Goal: Obtain resource: Download file/media

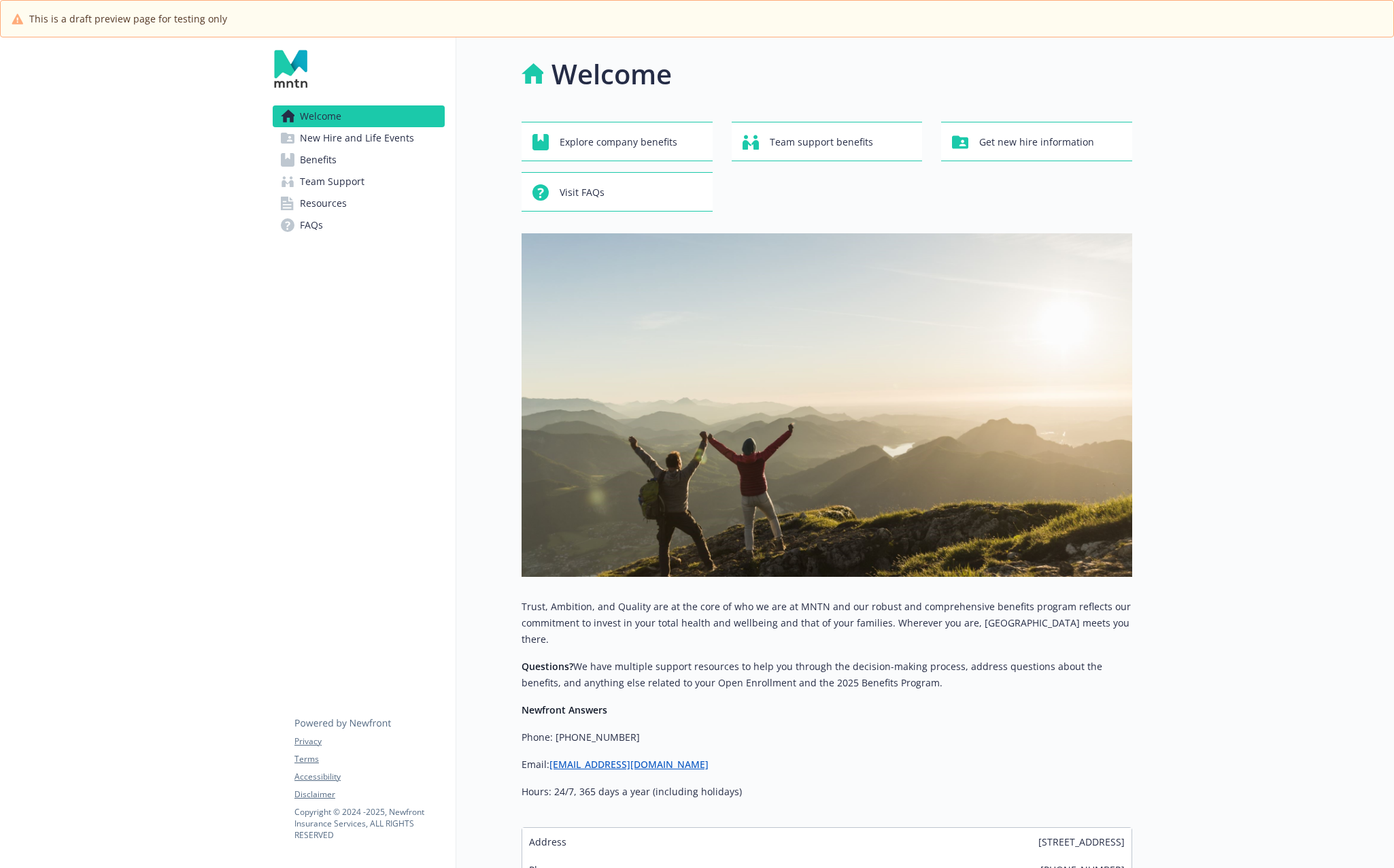
click at [337, 161] on link "Benefits" at bounding box center [359, 159] width 172 height 22
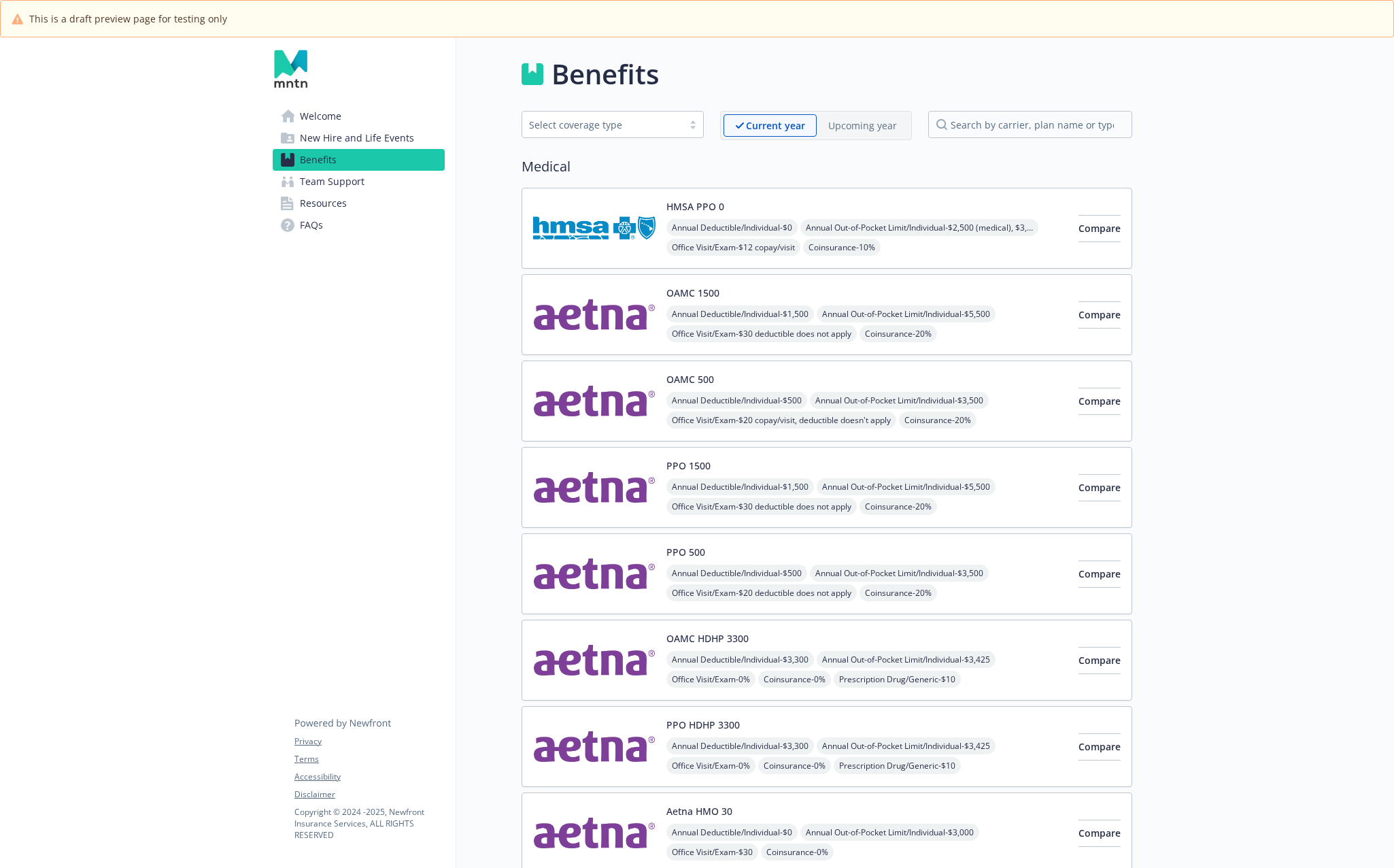
click at [354, 139] on span "New Hire and Life Events" at bounding box center [357, 138] width 114 height 22
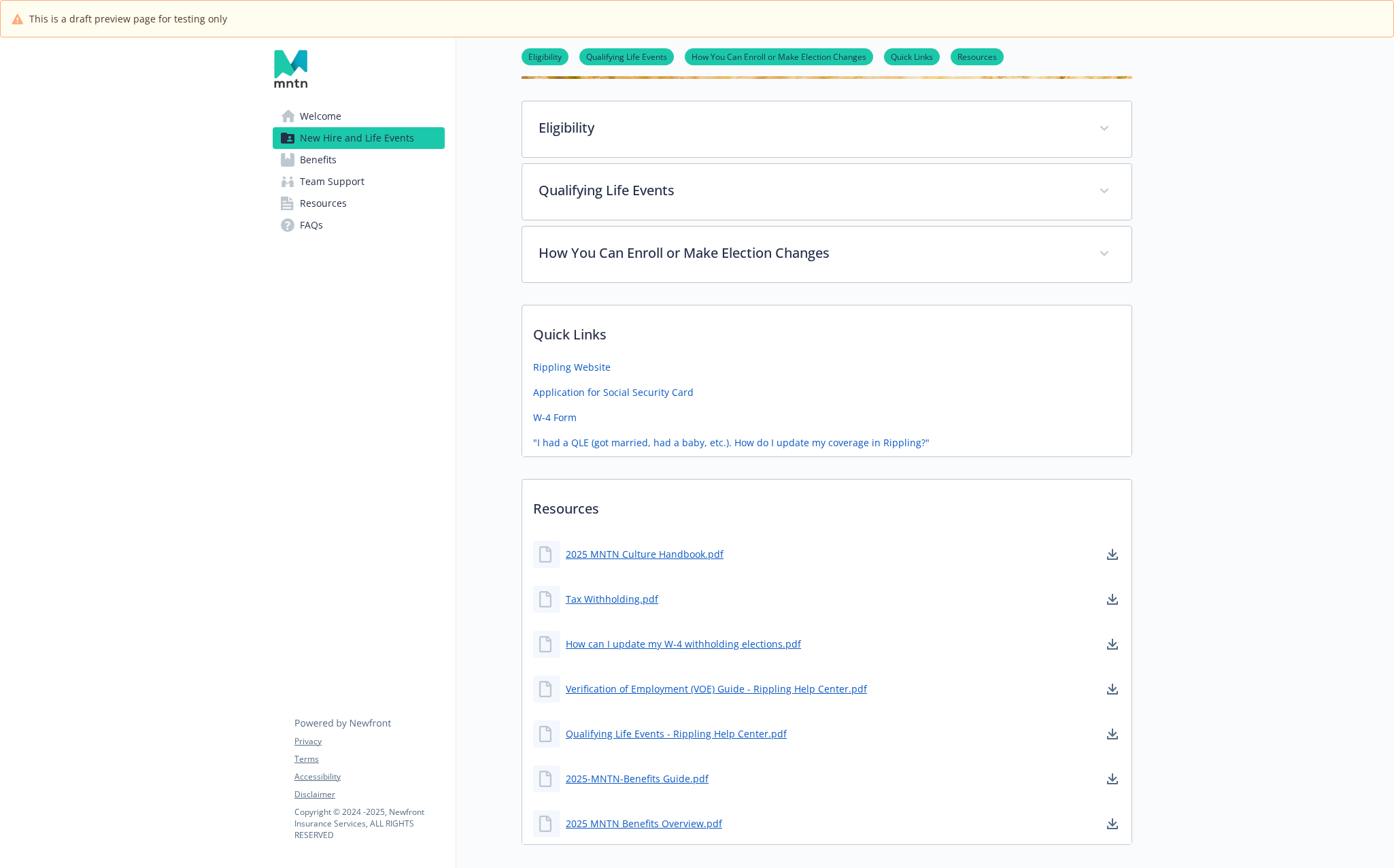
scroll to position [492, 0]
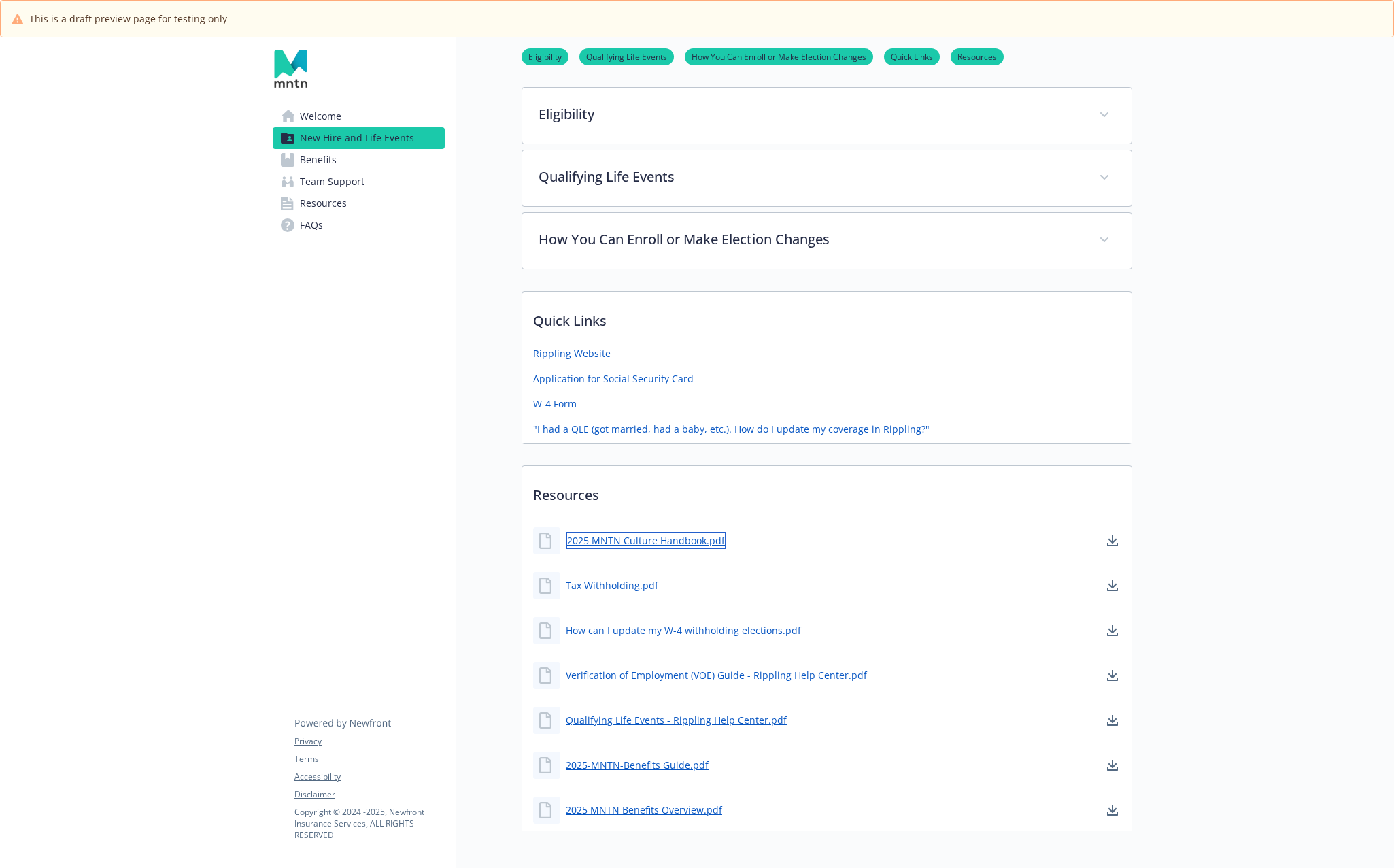
click at [674, 542] on link "2025 MNTN Culture Handbook.pdf" at bounding box center [646, 540] width 161 height 17
